Goal: Information Seeking & Learning: Learn about a topic

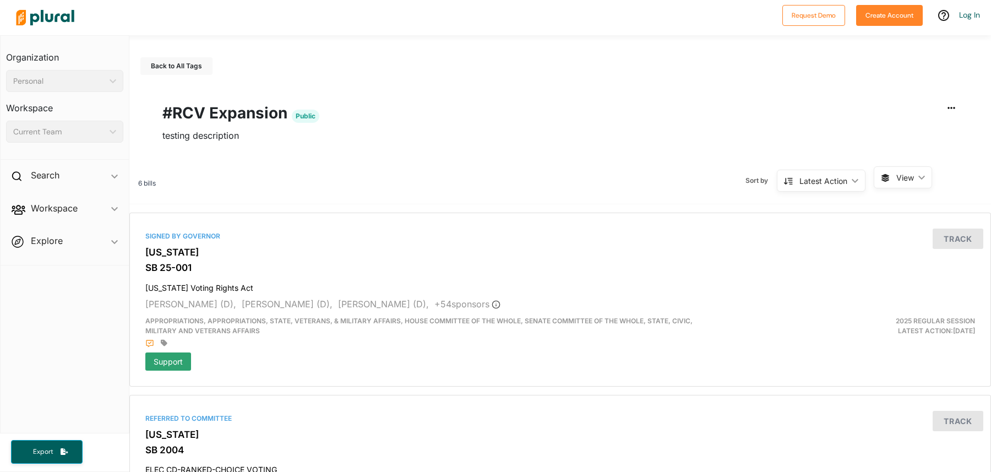
click at [900, 183] on span "View ic_keyboard_arrow_down" at bounding box center [903, 177] width 58 height 22
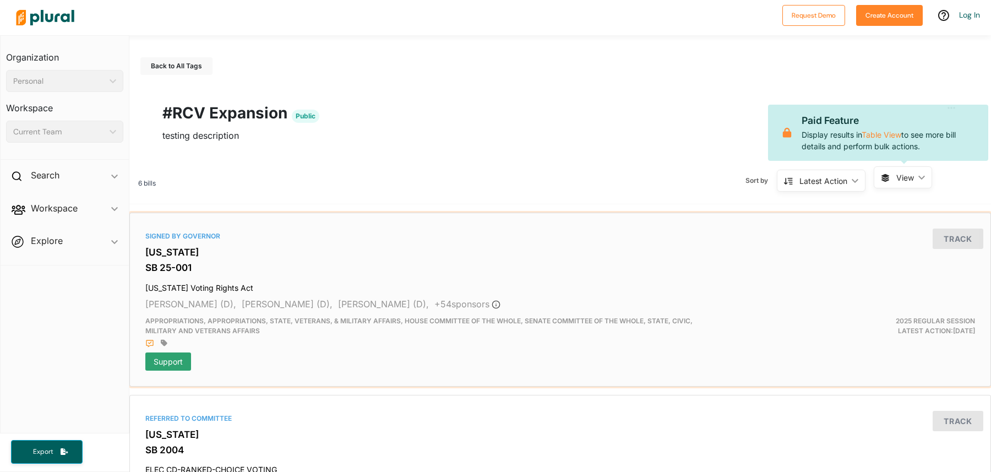
click at [424, 253] on h3 "[US_STATE]" at bounding box center [560, 252] width 830 height 11
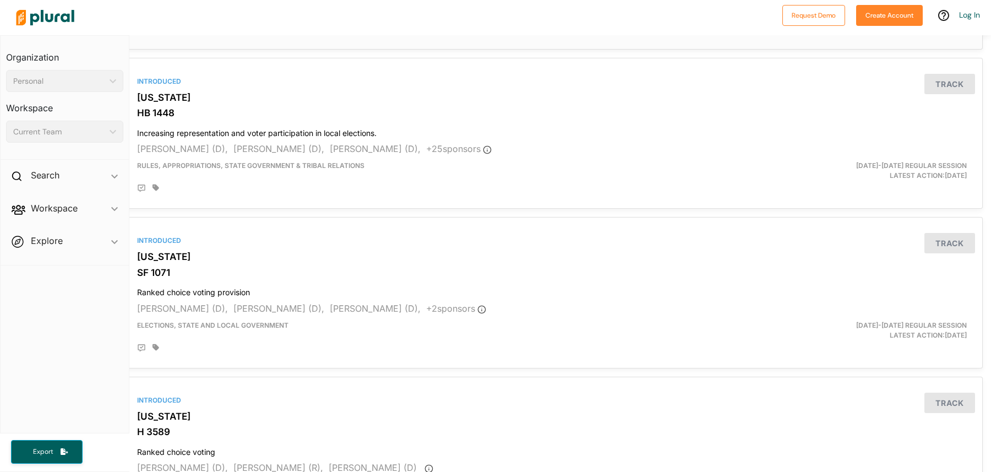
scroll to position [651, 8]
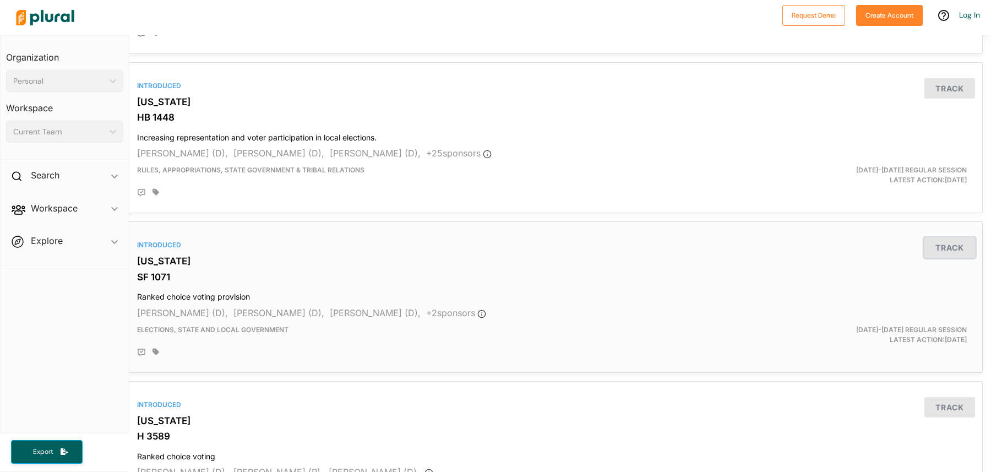
click at [945, 251] on button "Track" at bounding box center [949, 247] width 51 height 20
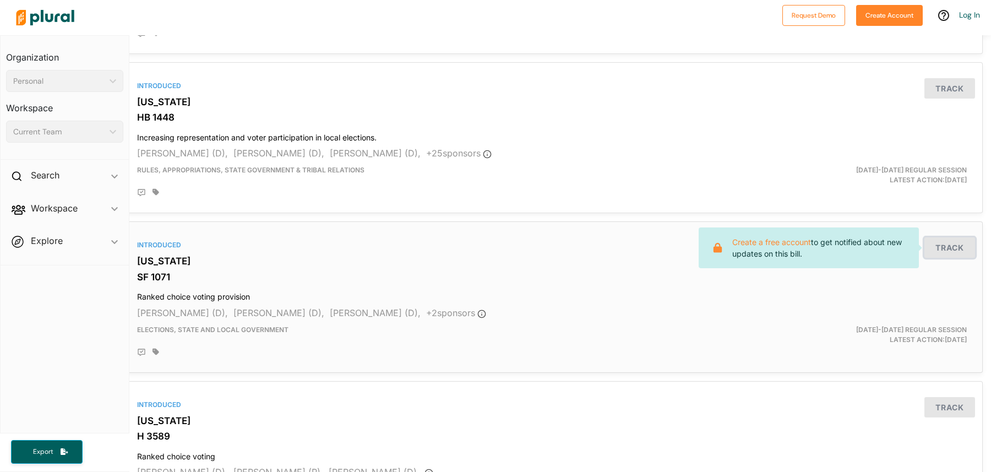
scroll to position [651, 0]
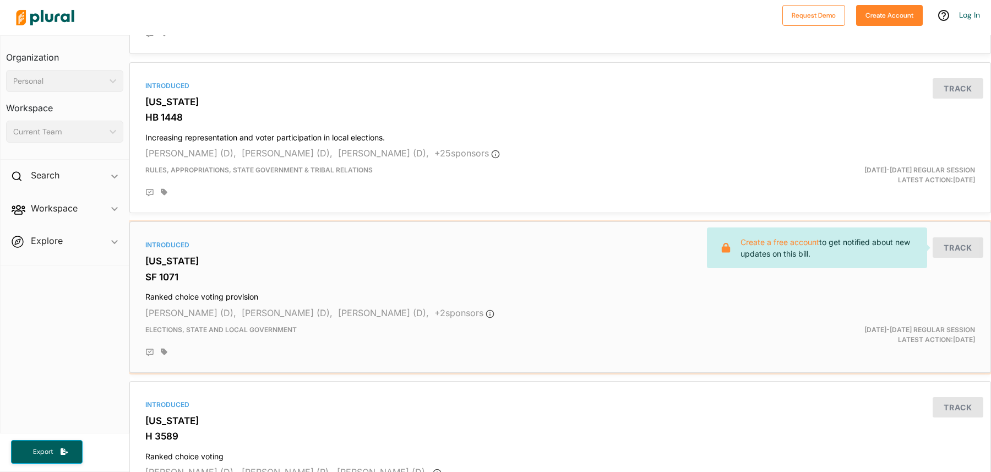
click at [165, 255] on h3 "[US_STATE]" at bounding box center [560, 260] width 830 height 11
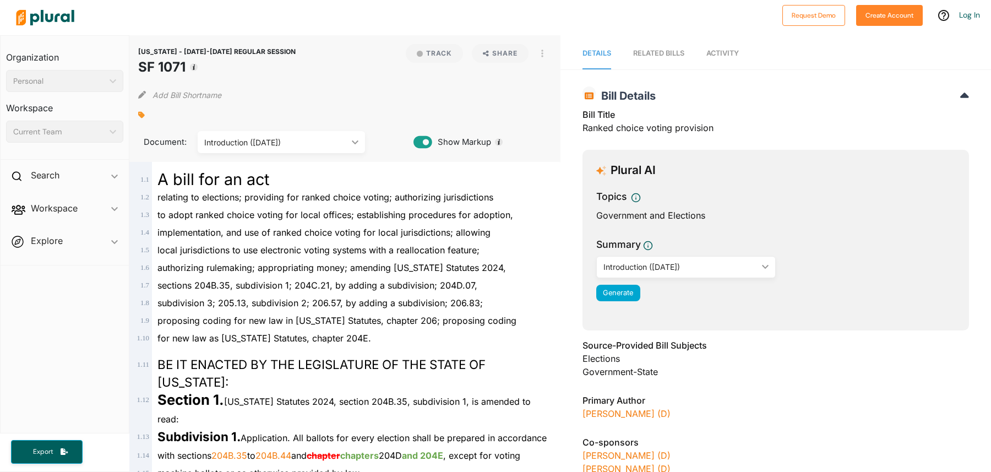
click at [422, 143] on icon at bounding box center [422, 142] width 18 height 12
click at [318, 151] on div "Introduction ([DATE]) ic_keyboard_arrow_down" at bounding box center [281, 142] width 167 height 22
click at [422, 237] on span "implementation, and use of ranked choice voting for local jurisdictions; allowi…" at bounding box center [323, 232] width 333 height 11
click at [658, 53] on div "RELATED BILLS" at bounding box center [658, 53] width 51 height 10
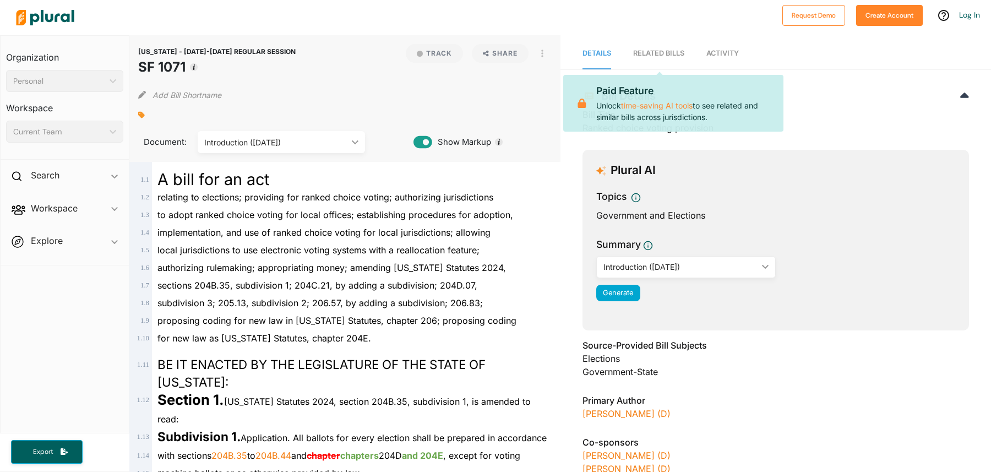
click at [663, 49] on div "RELATED BILLS" at bounding box center [658, 53] width 51 height 10
click at [726, 52] on span "Activity" at bounding box center [722, 53] width 32 height 8
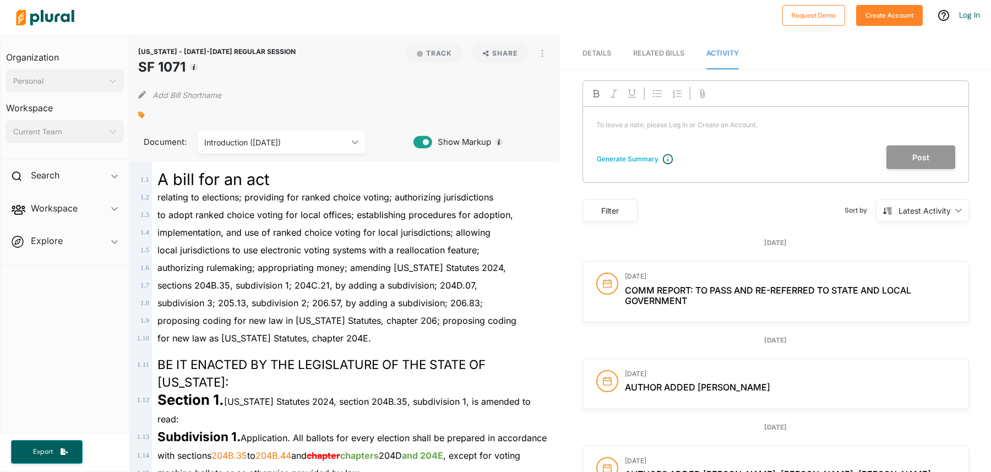
click at [718, 171] on div "Generate Summary To leave a note, please Log In or Create an Account. ﻿ Post" at bounding box center [775, 131] width 386 height 102
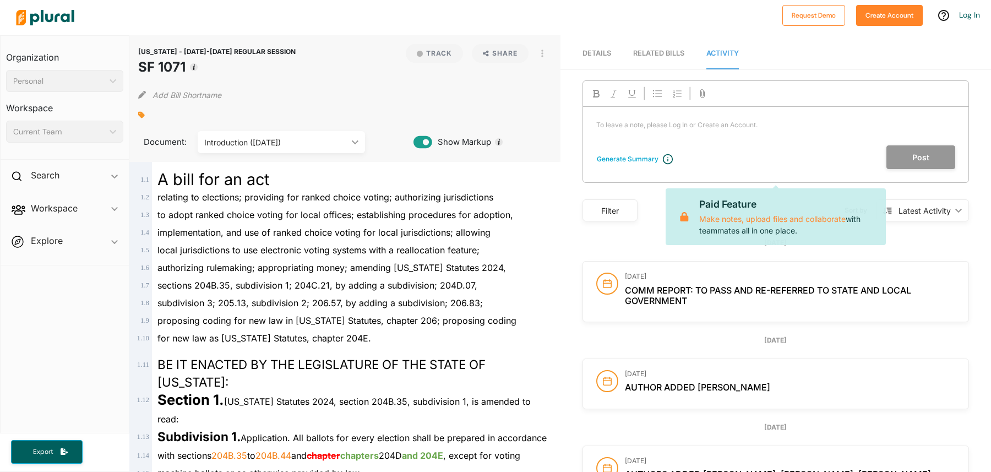
click at [712, 130] on div "To leave a note, please Log In or Create an Account. ﻿" at bounding box center [775, 126] width 385 height 39
click at [708, 130] on div "To leave a note, please Log In or Create an Account. ﻿" at bounding box center [775, 126] width 385 height 39
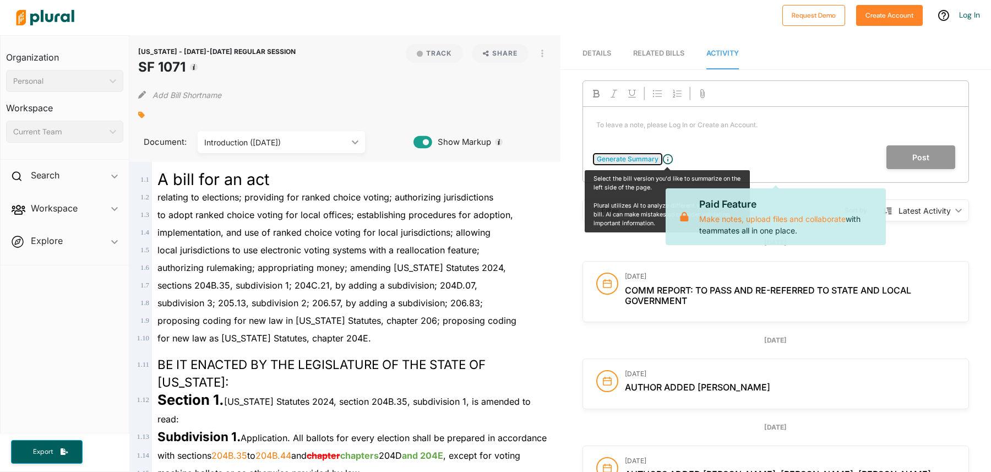
click at [640, 159] on div "Generate Summary" at bounding box center [628, 159] width 62 height 10
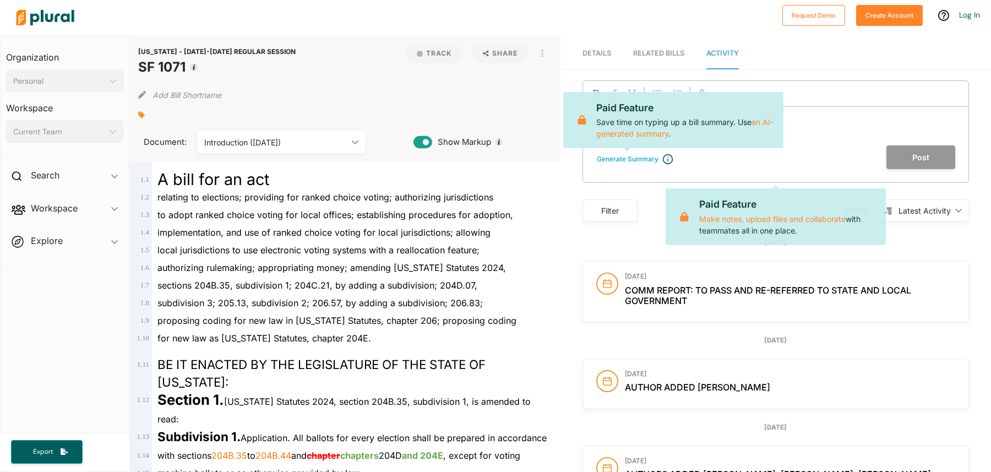
click at [756, 82] on div at bounding box center [775, 94] width 385 height 26
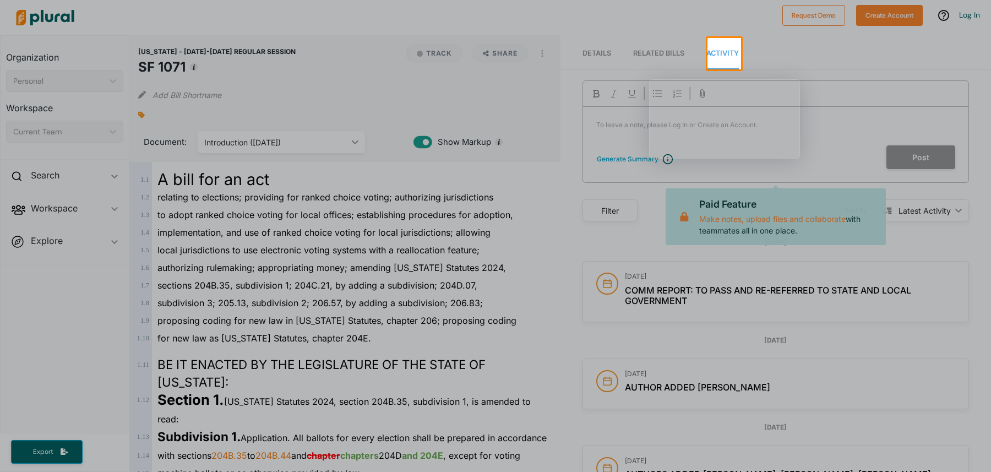
click at [600, 57] on div at bounding box center [353, 53] width 707 height 31
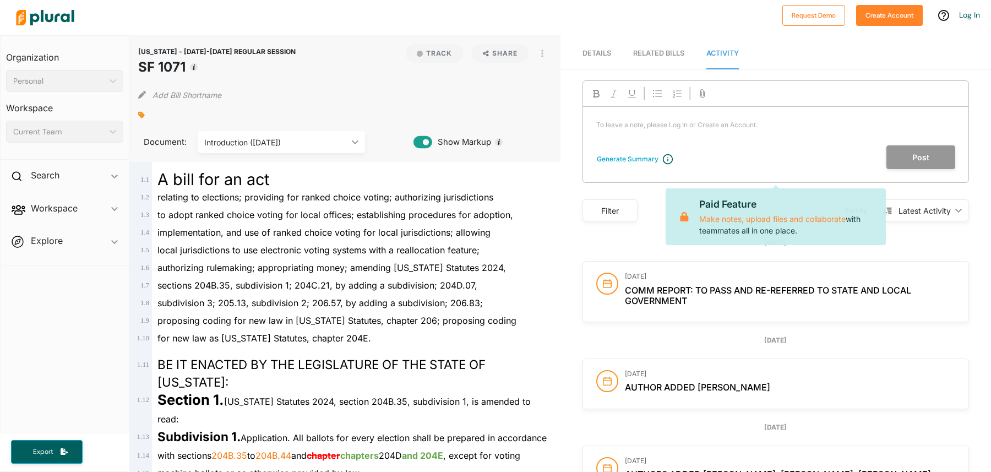
click at [605, 54] on span "Details" at bounding box center [596, 53] width 29 height 8
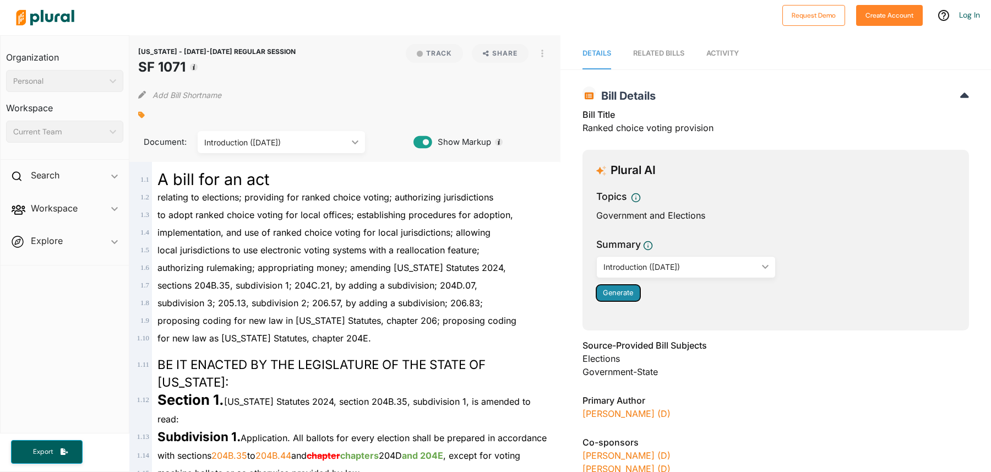
click at [617, 292] on span "Generate" at bounding box center [618, 292] width 30 height 8
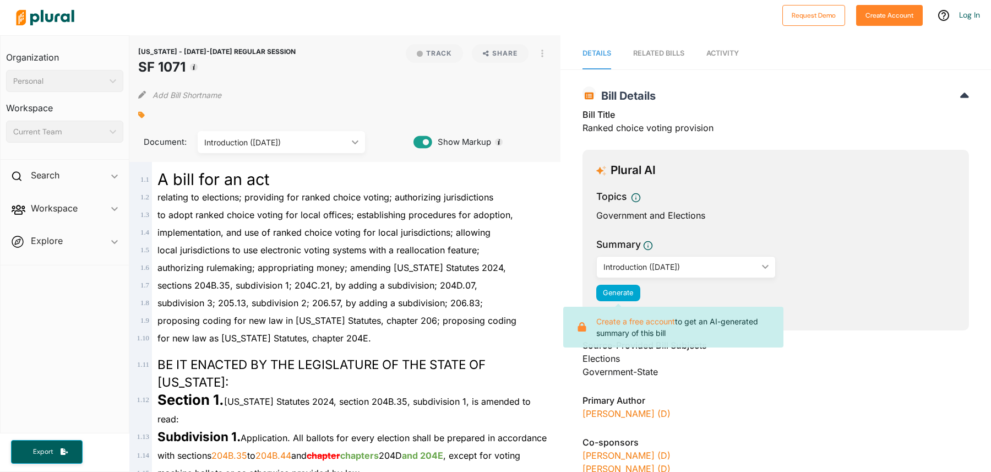
click at [689, 270] on div "Introduction ([DATE])" at bounding box center [680, 267] width 154 height 12
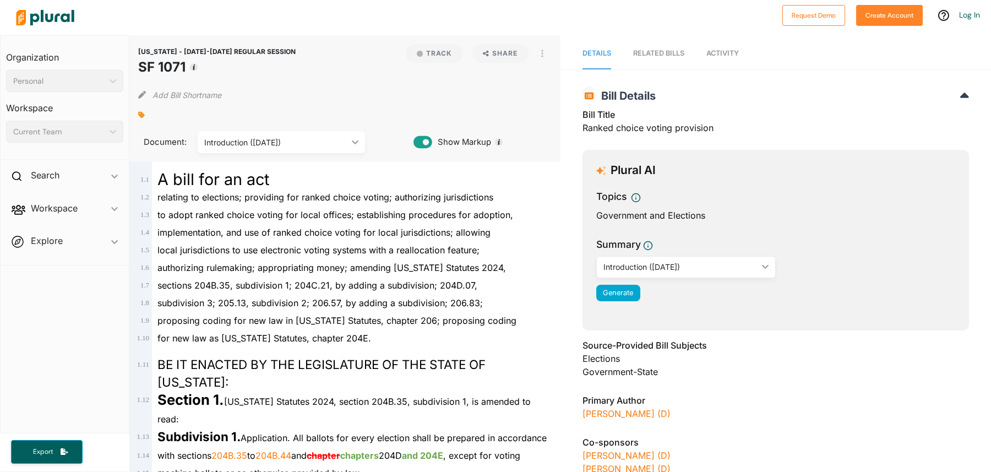
click at [781, 237] on span "Summary" at bounding box center [775, 246] width 359 height 19
click at [714, 53] on span "Activity" at bounding box center [722, 53] width 32 height 8
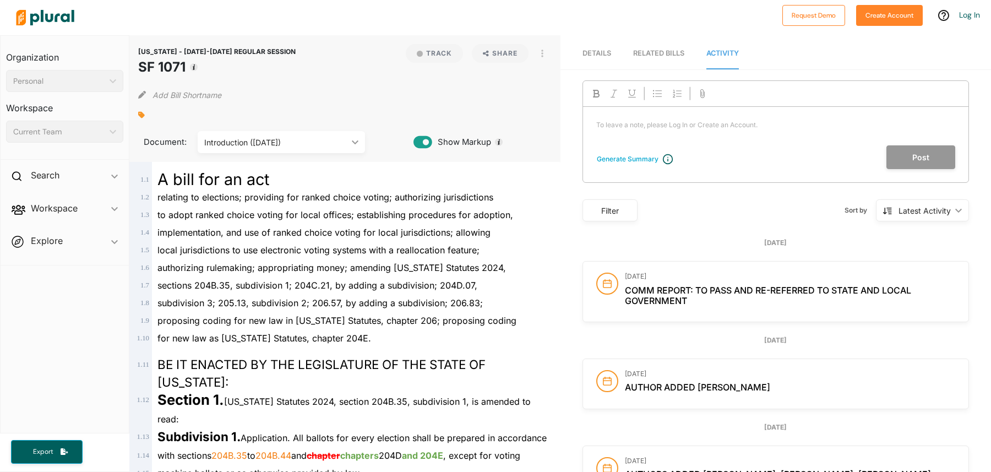
click at [36, 132] on div "Current Team" at bounding box center [59, 132] width 92 height 12
